Goal: Obtain resource: Obtain resource

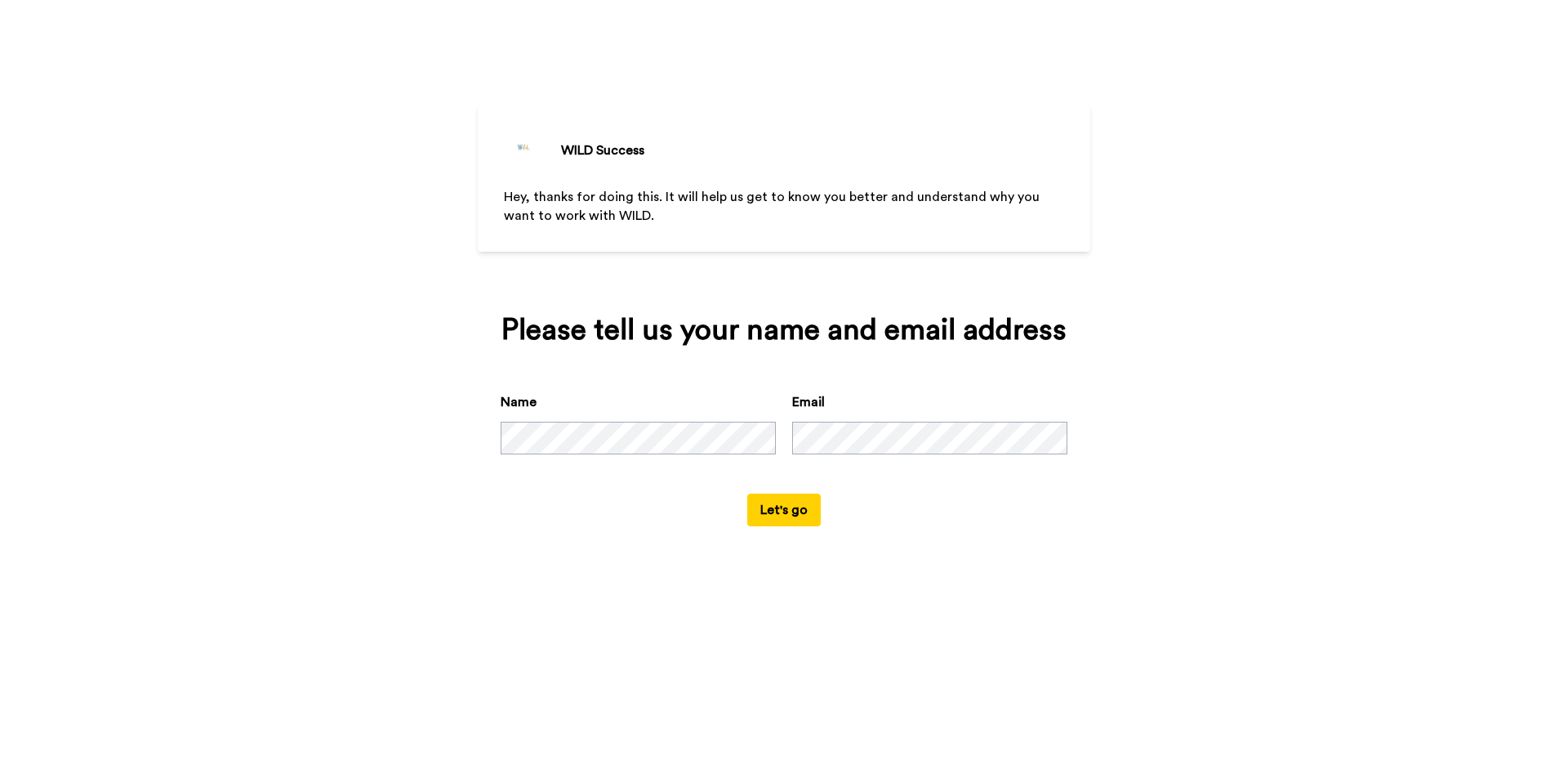
click at [777, 512] on button "Let's go" at bounding box center [784, 510] width 73 height 33
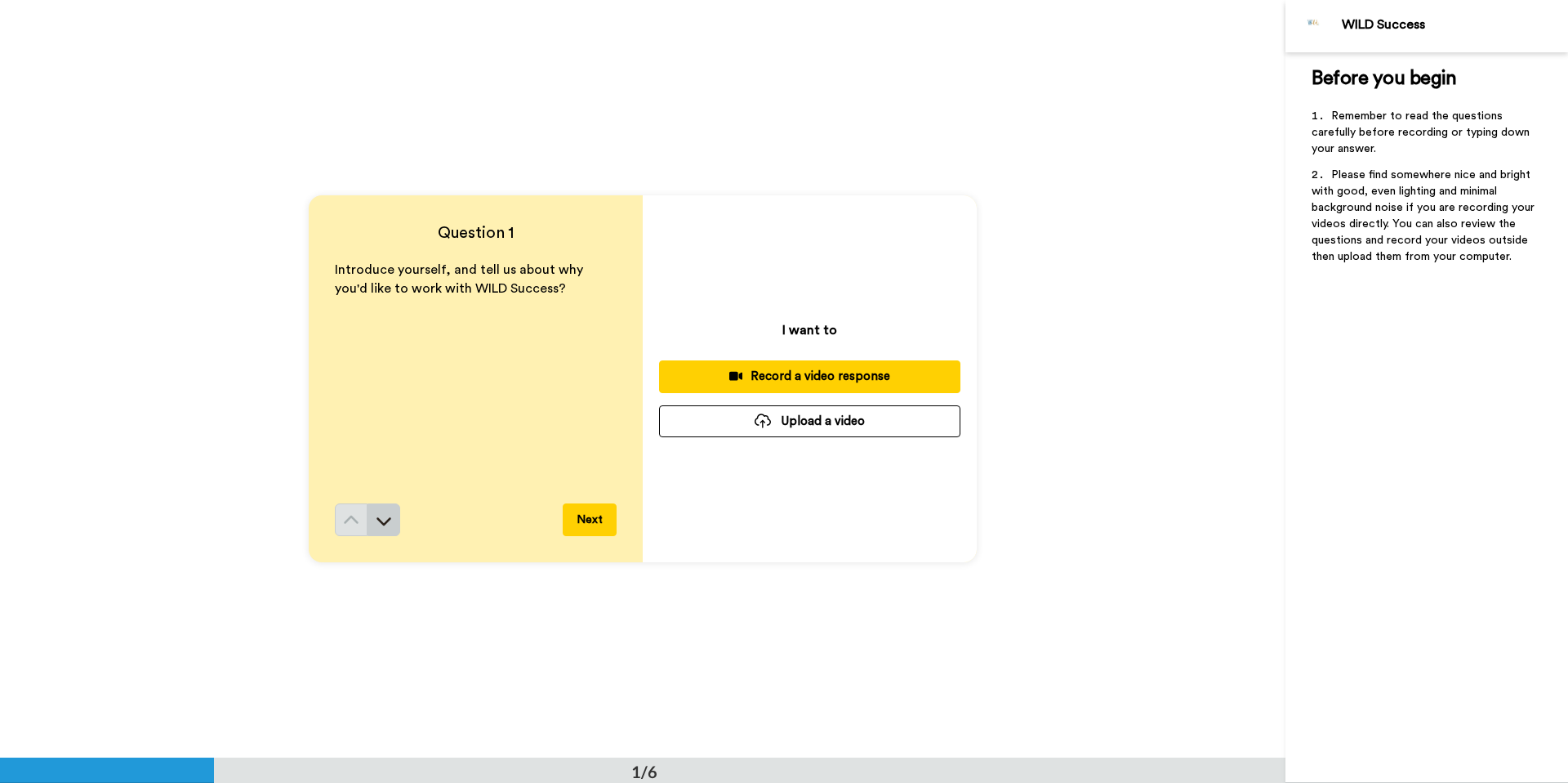
click at [384, 524] on icon at bounding box center [384, 521] width 15 height 8
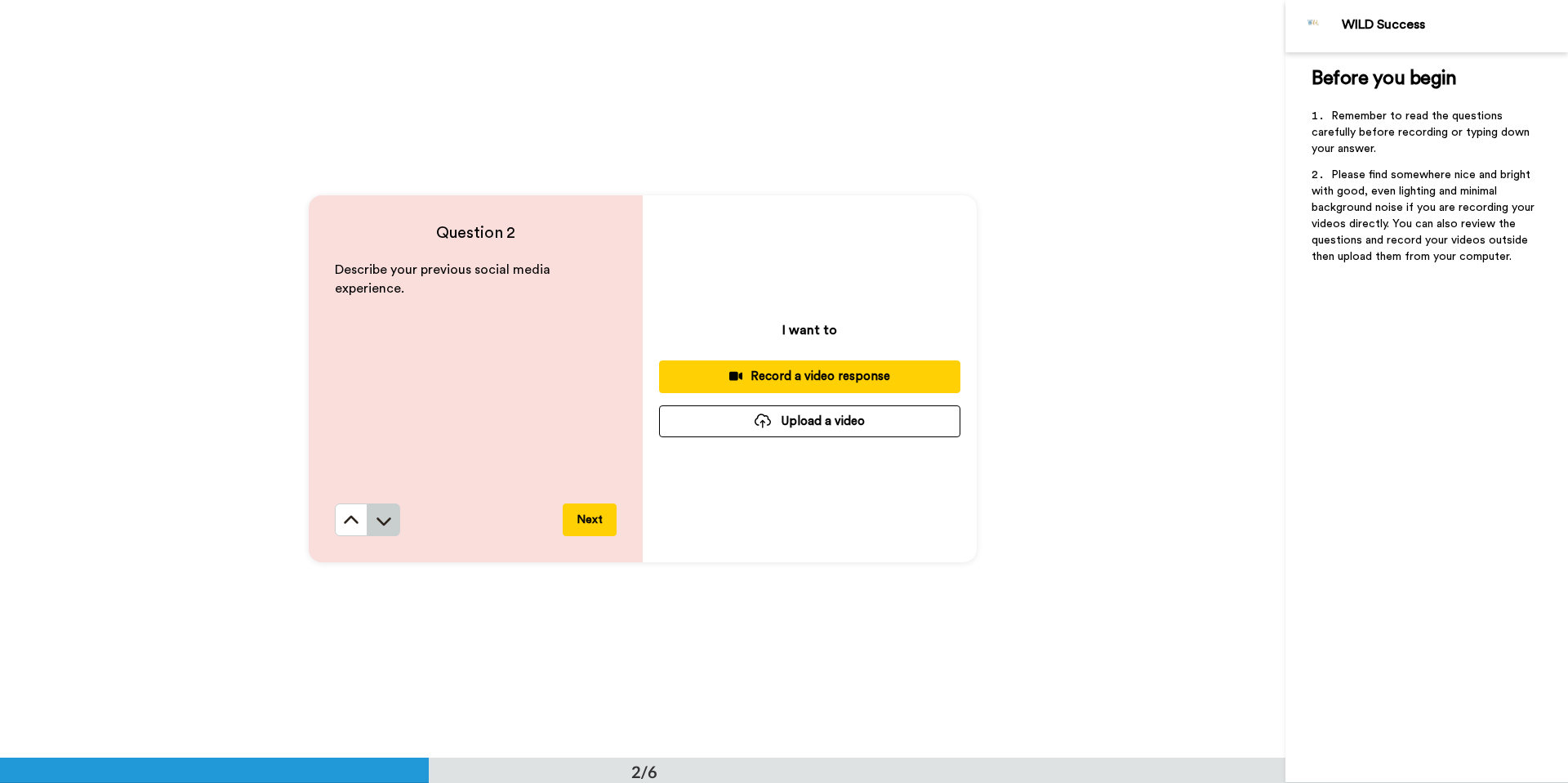
scroll to position [758, 0]
drag, startPoint x: 335, startPoint y: 270, endPoint x: 412, endPoint y: 291, distance: 79.8
click at [412, 291] on p "Describe your previous social media experience." at bounding box center [475, 278] width 282 height 38
copy span "Describe your previous social media experience."
click at [385, 520] on icon at bounding box center [384, 520] width 17 height 17
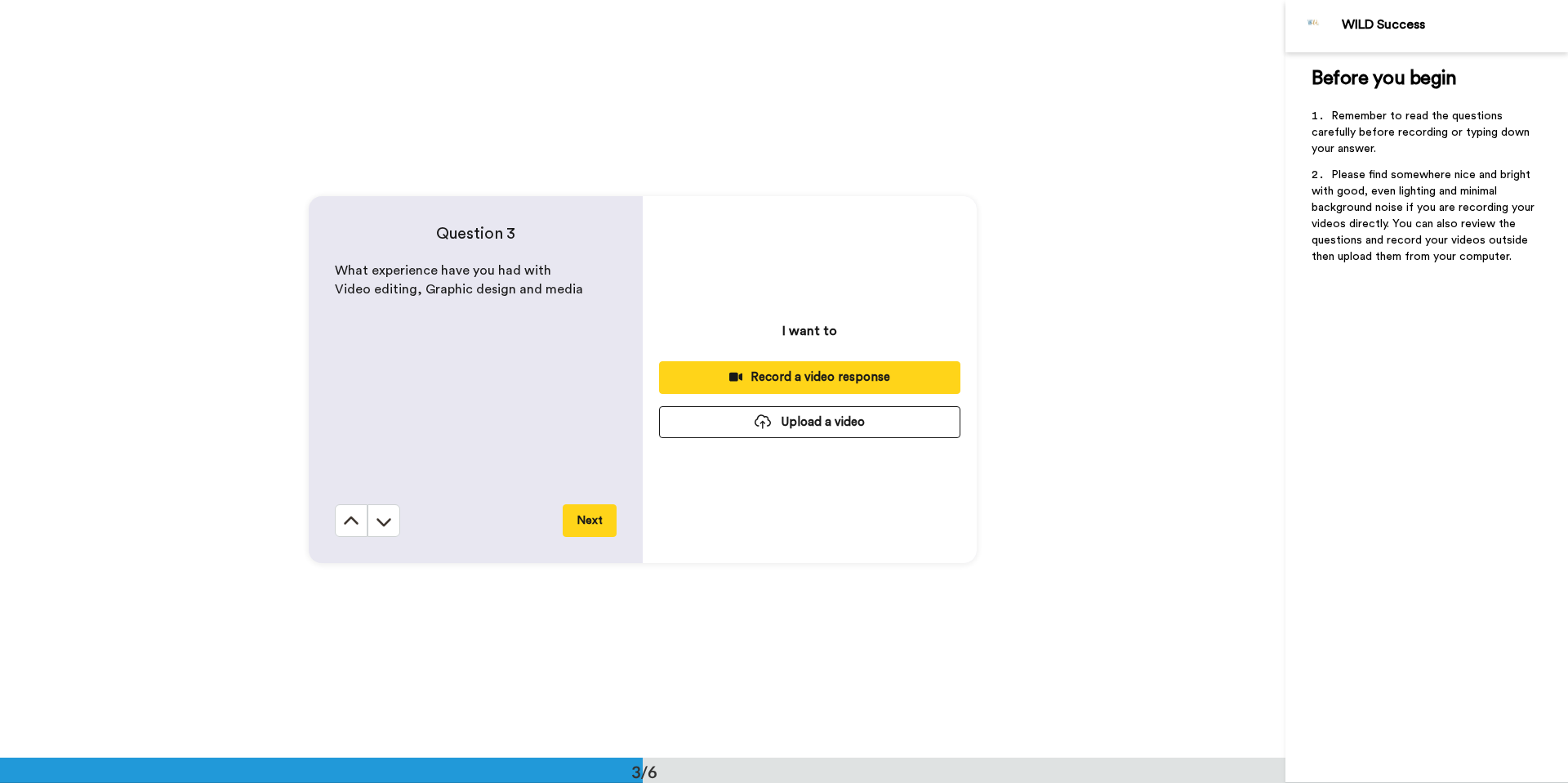
scroll to position [1516, 0]
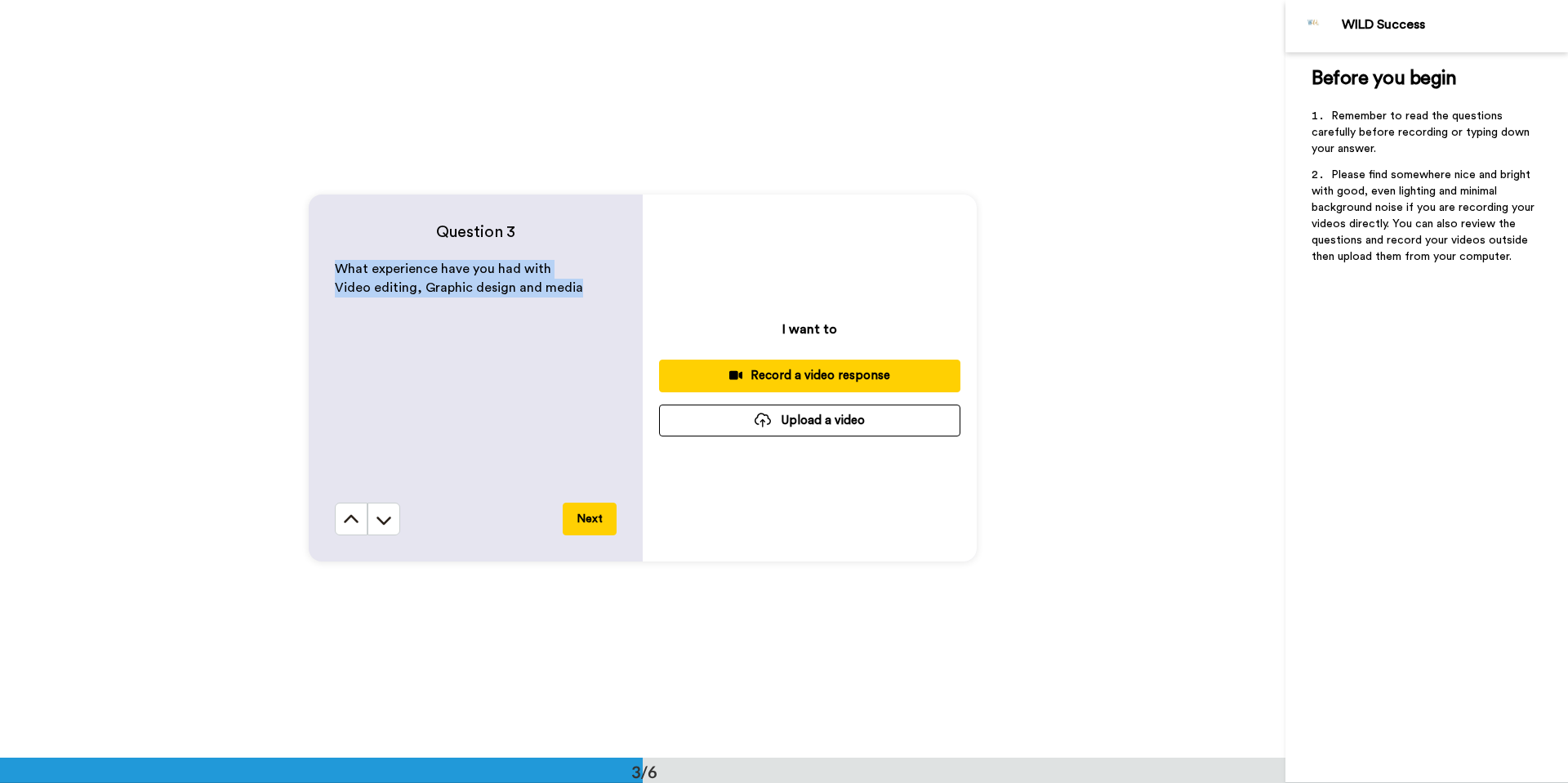
drag, startPoint x: 335, startPoint y: 269, endPoint x: 568, endPoint y: 307, distance: 236.1
click at [568, 307] on div "What experience have you had with Video editing, Graphic design and media" at bounding box center [475, 381] width 282 height 242
copy div "What experience have you had with Video editing, Graphic design and media"
click at [391, 520] on icon at bounding box center [384, 520] width 17 height 17
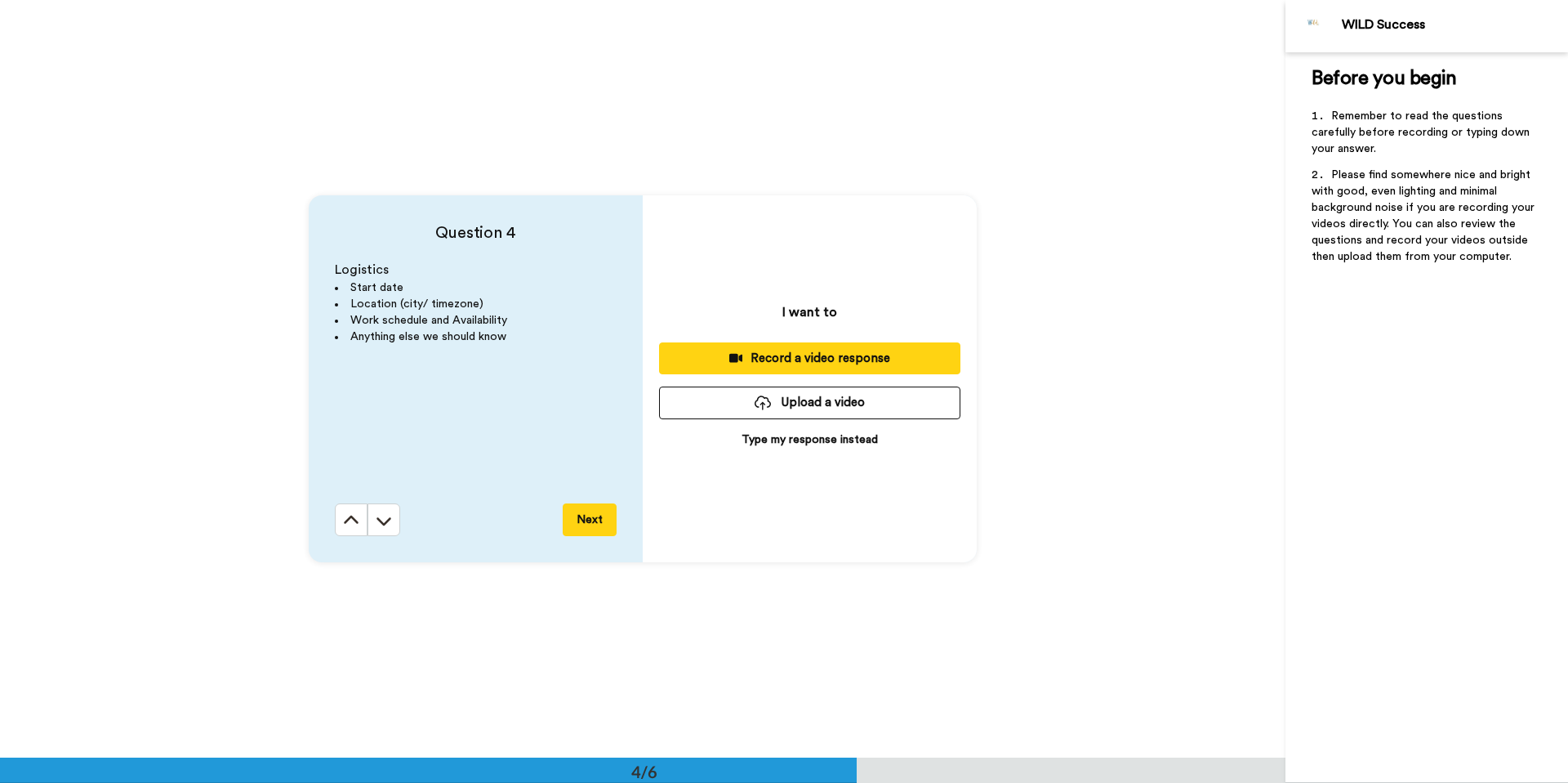
scroll to position [2274, 0]
click at [390, 520] on icon at bounding box center [384, 520] width 17 height 17
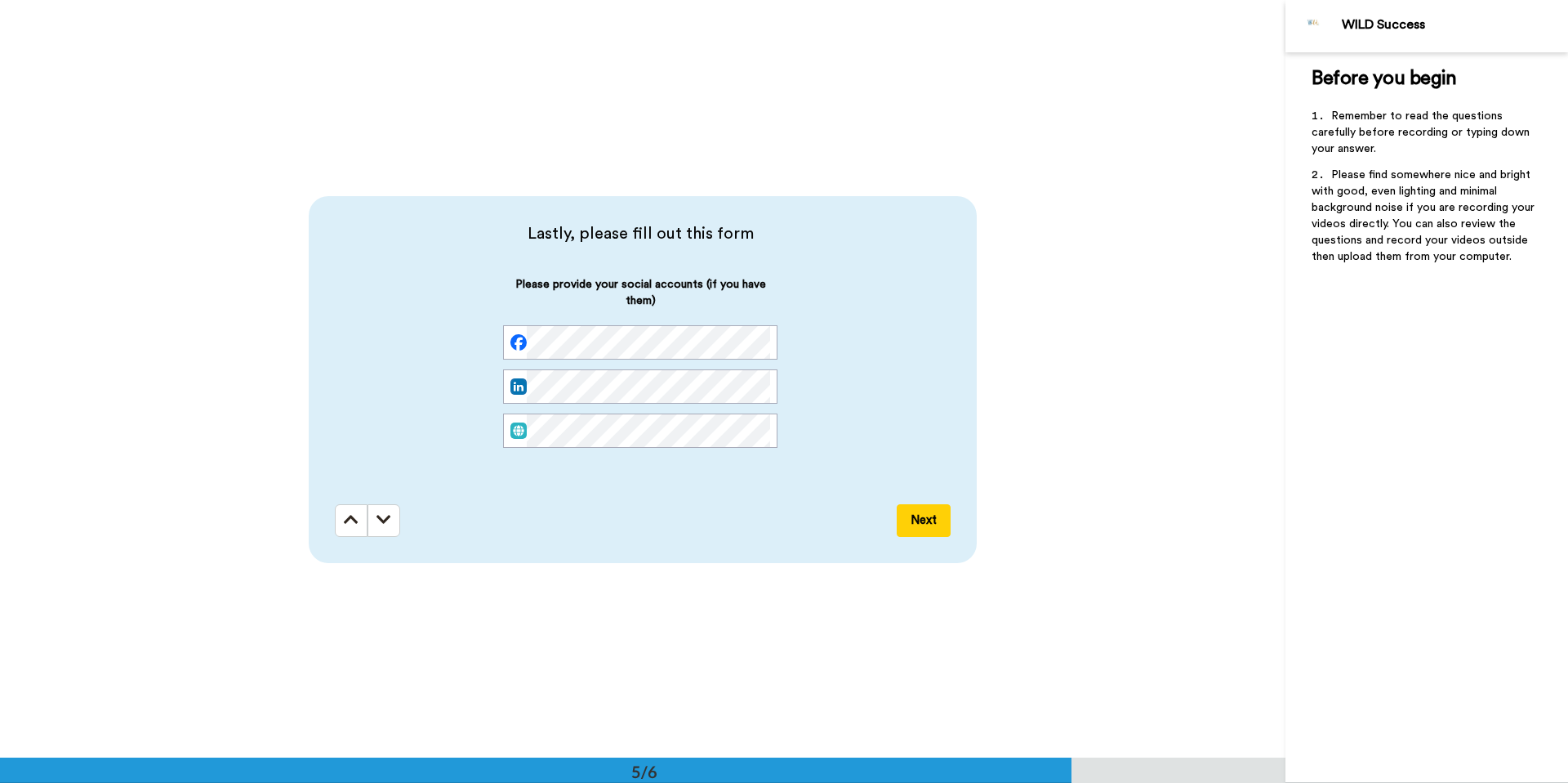
scroll to position [3031, 0]
click at [391, 520] on button at bounding box center [384, 519] width 33 height 33
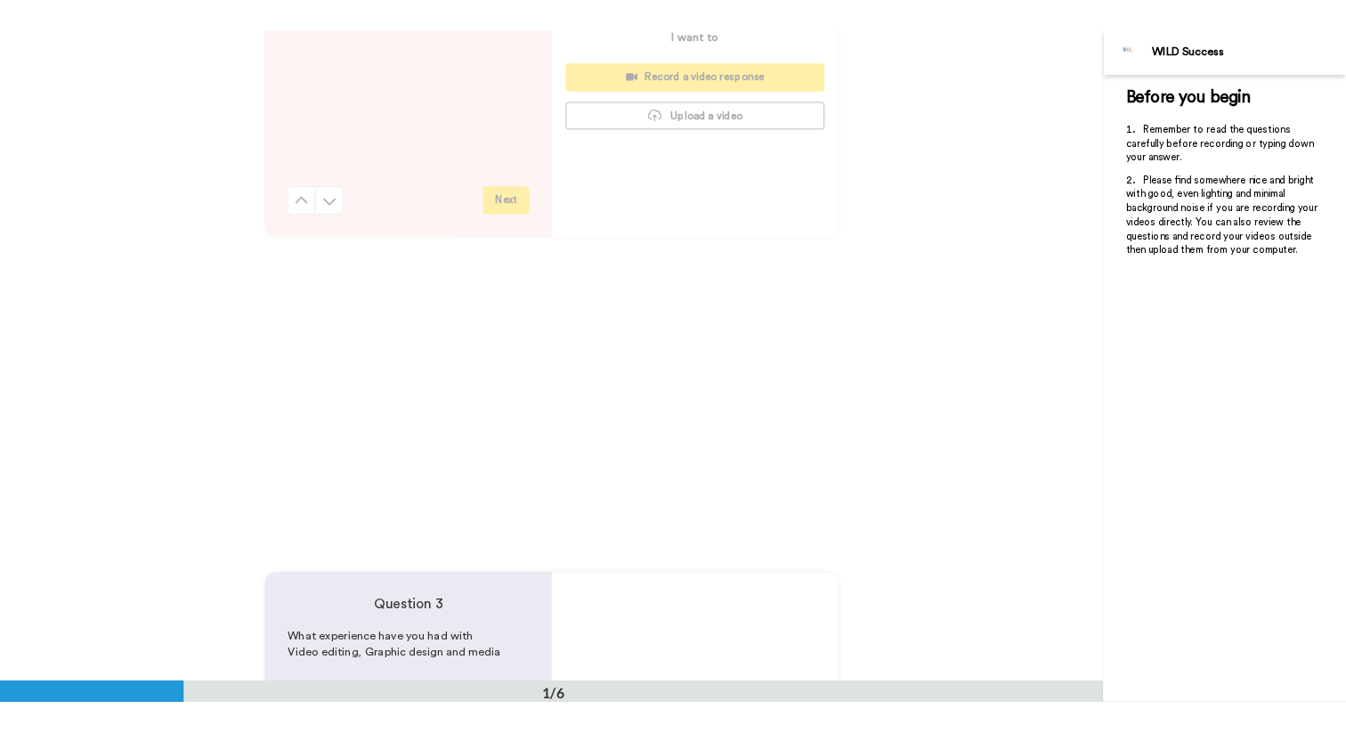
scroll to position [0, 0]
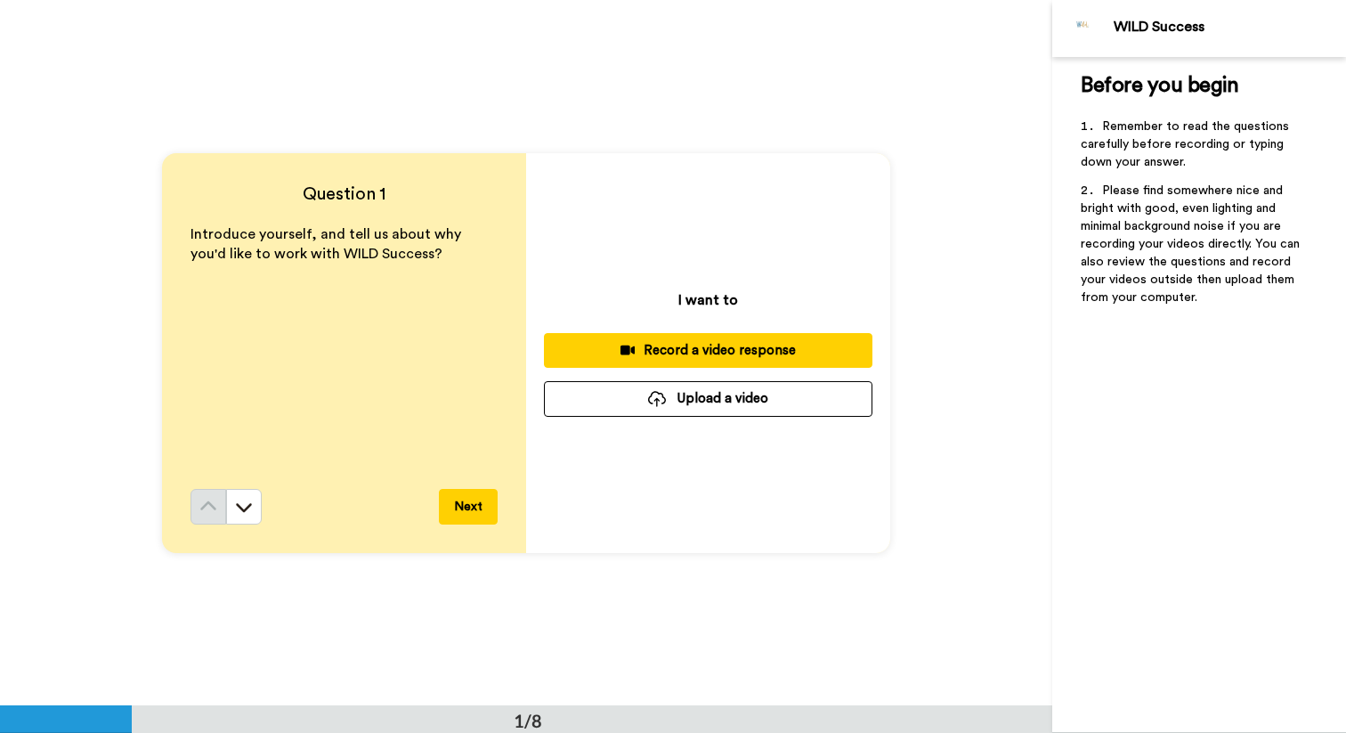
click at [633, 407] on button "Upload a video" at bounding box center [708, 398] width 328 height 35
